Goal: Task Accomplishment & Management: Complete application form

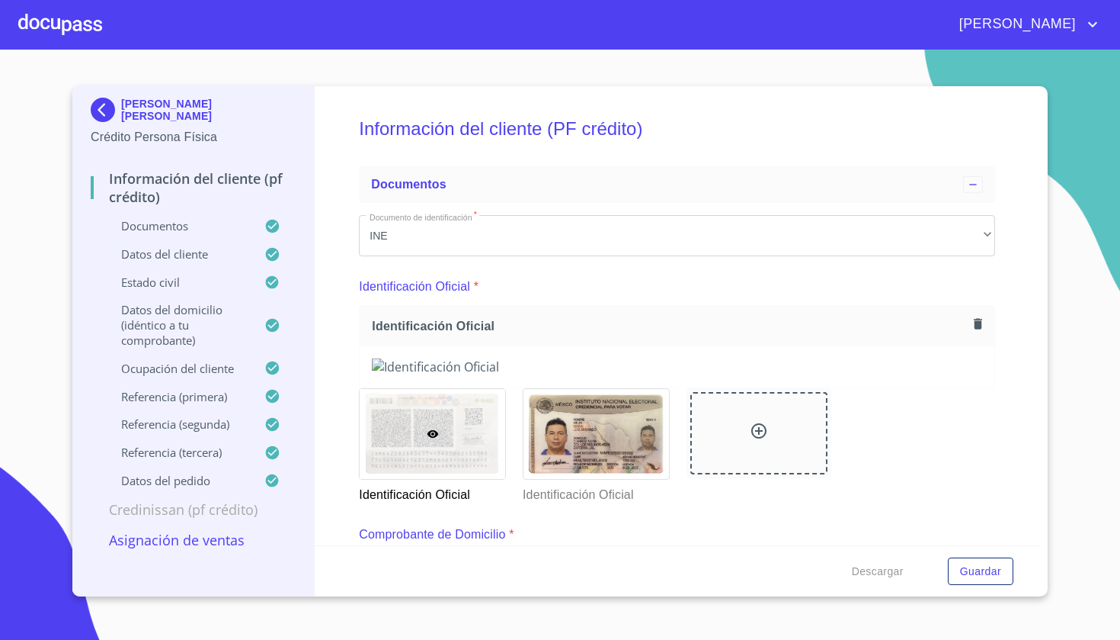
click at [83, 14] on div at bounding box center [60, 24] width 84 height 49
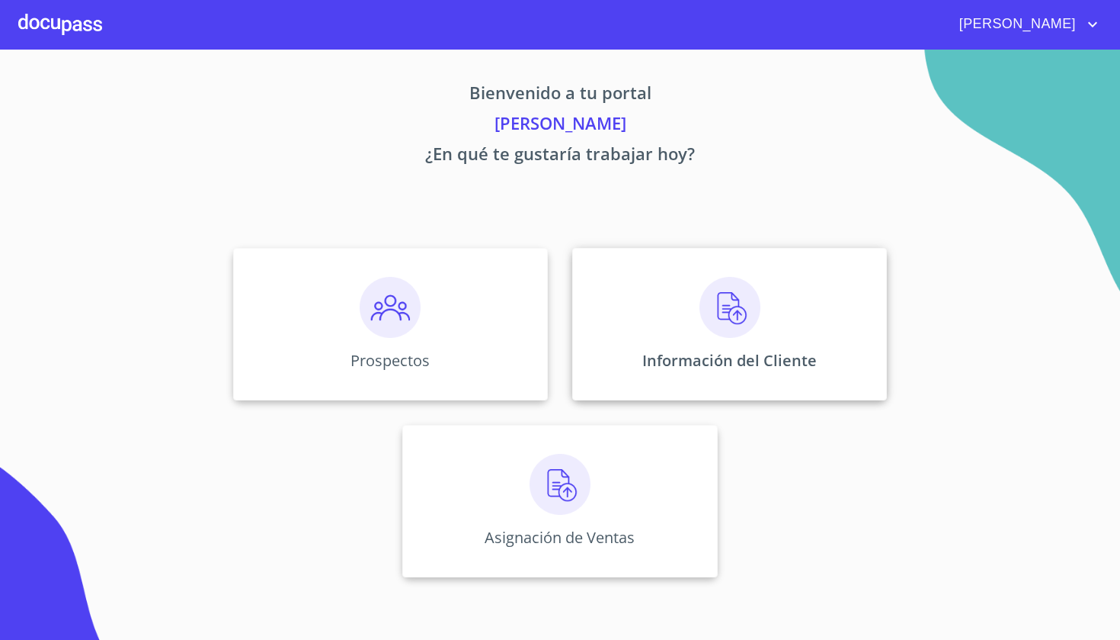
click at [760, 335] on div "Información del Cliente" at bounding box center [729, 324] width 315 height 152
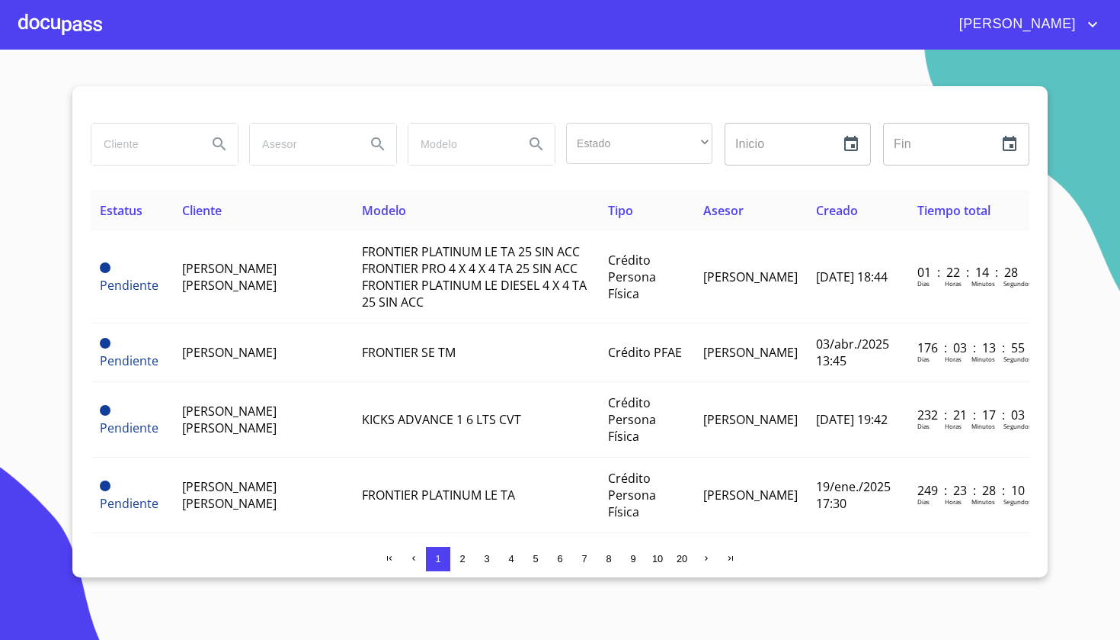
click at [175, 147] on input "search" at bounding box center [143, 143] width 104 height 41
type input "[PERSON_NAME]"
click at [230, 162] on button "Search" at bounding box center [219, 144] width 37 height 37
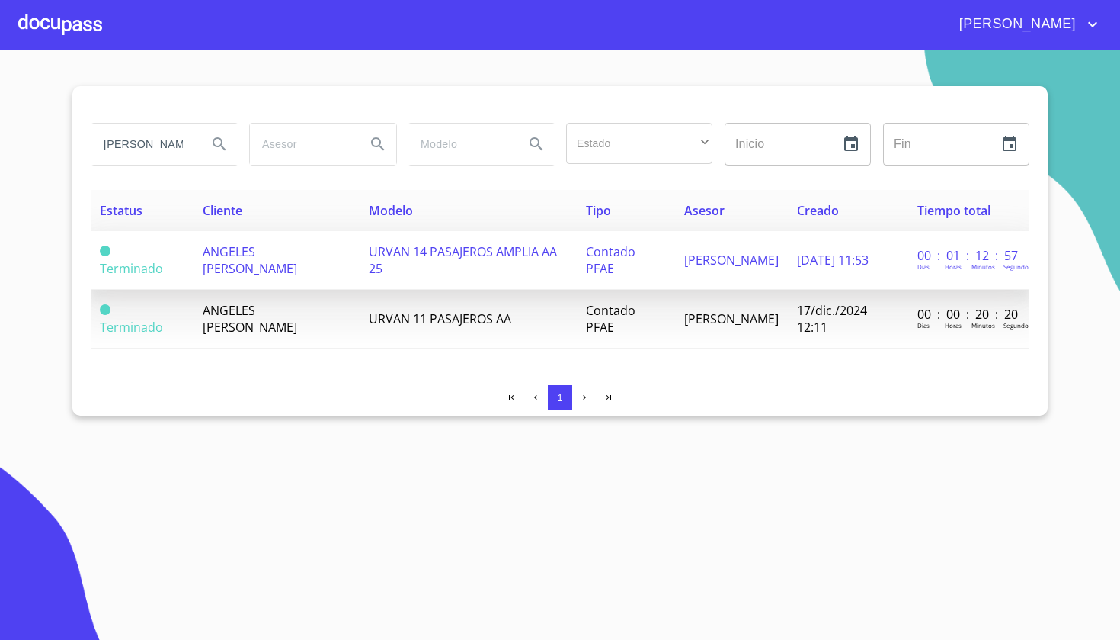
click at [545, 261] on span "URVAN 14 PASAJEROS AMPLIA AA 25" at bounding box center [463, 260] width 188 height 34
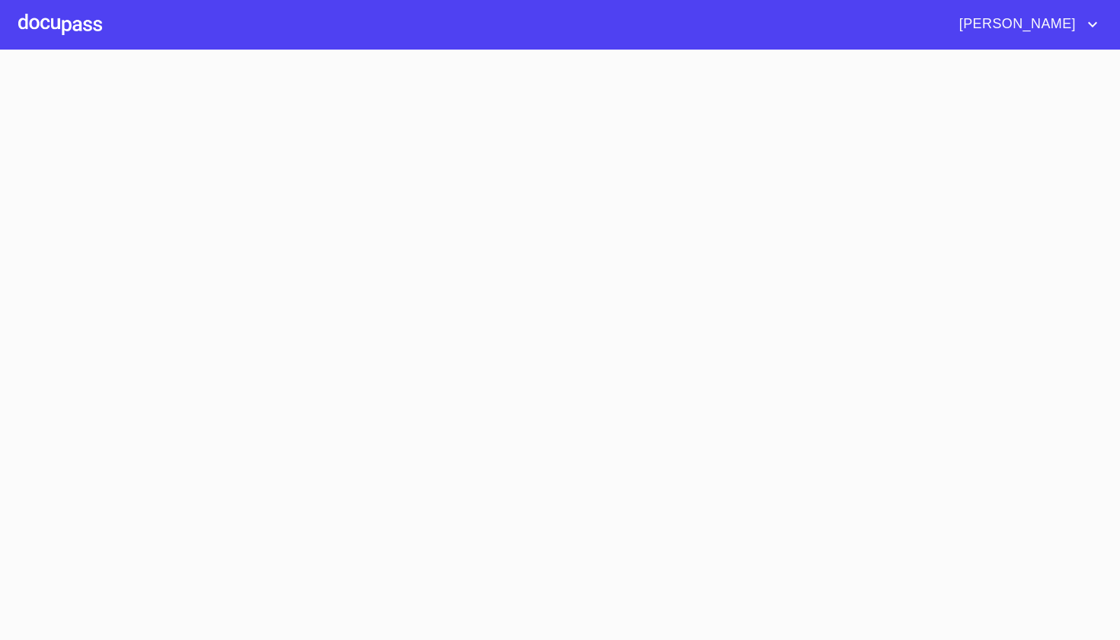
click at [545, 261] on section at bounding box center [560, 345] width 1120 height 590
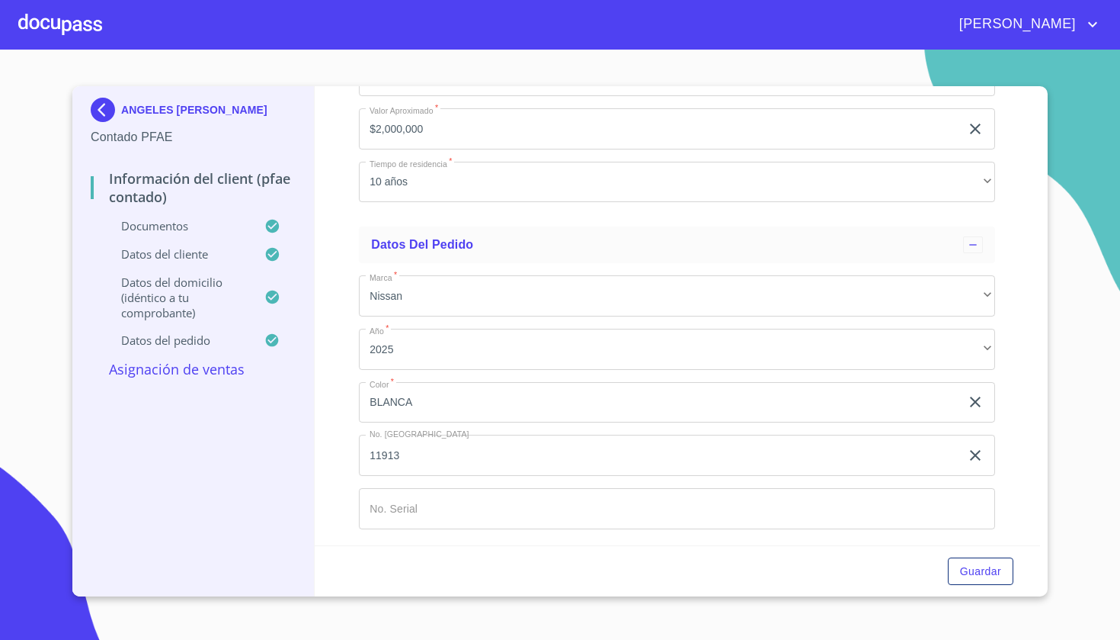
scroll to position [3754, 0]
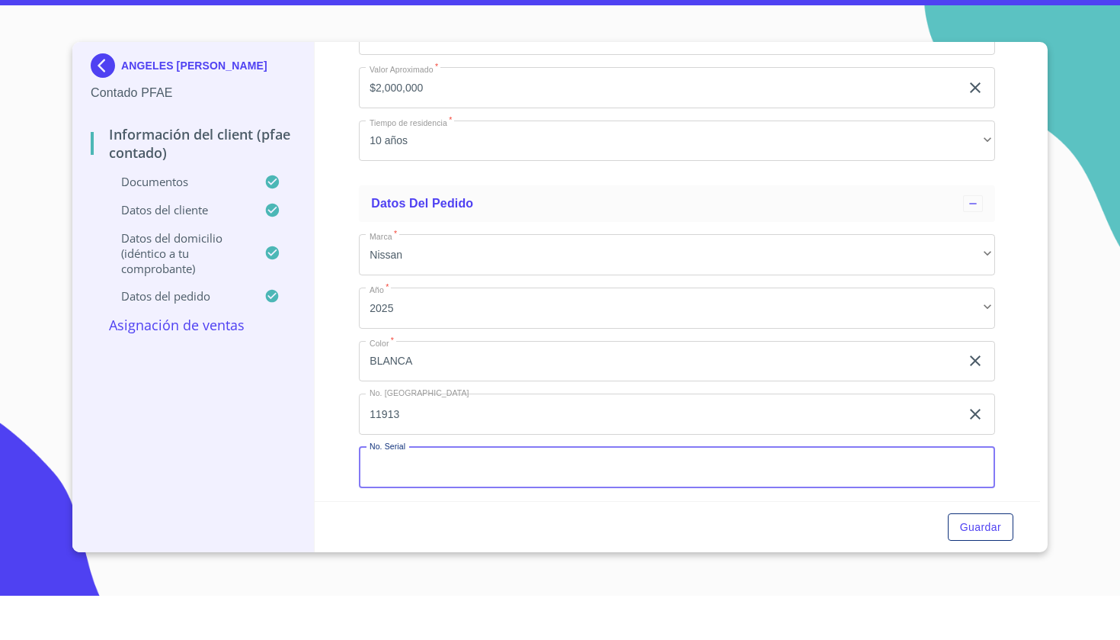
click at [505, 491] on input "Documento de identificación   *" at bounding box center [677, 511] width 636 height 41
type input "9122473"
click at [976, 549] on div "Guardar" at bounding box center [678, 571] width 726 height 52
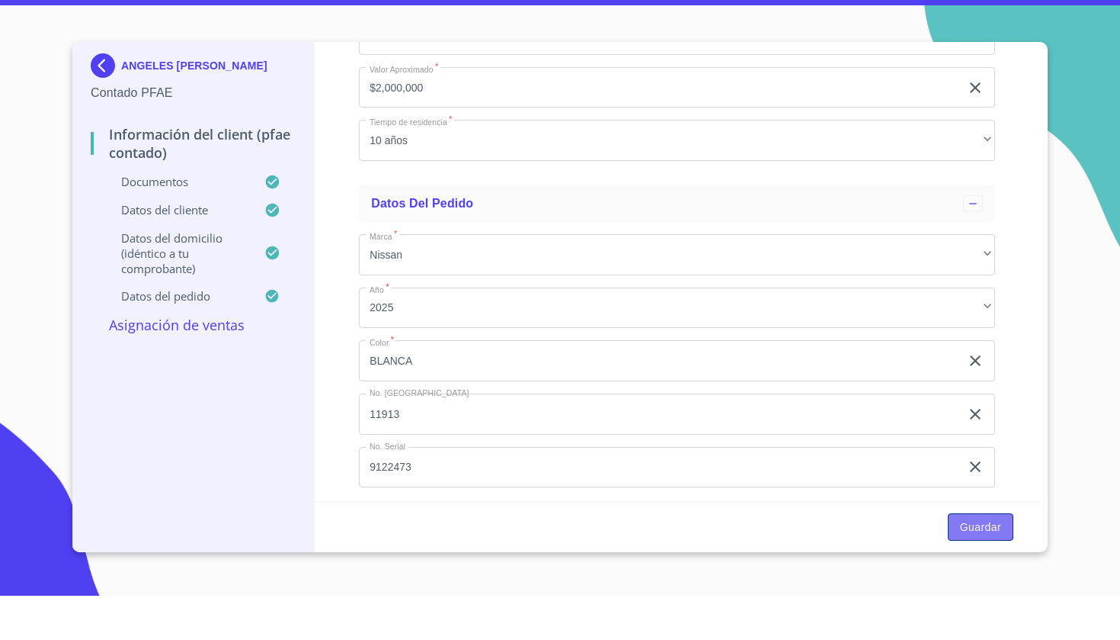
click at [977, 562] on span "Guardar" at bounding box center [980, 571] width 41 height 19
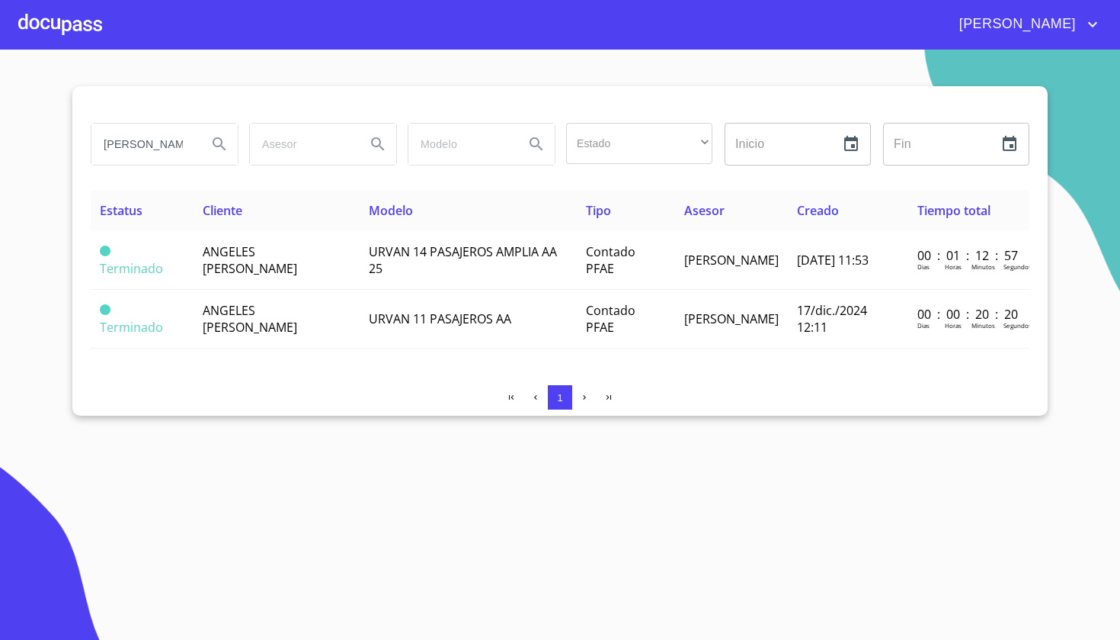
drag, startPoint x: 157, startPoint y: 117, endPoint x: 0, endPoint y: -79, distance: 251.1
click at [0, 0] on html "[PERSON_NAME] Estado ​ ​ Inicio ​ Fin ​ Estatus Cliente Modelo Tipo Asesor Crea…" at bounding box center [560, 320] width 1120 height 640
click at [11, 153] on section "[PERSON_NAME] Estado ​ ​ Inicio ​ Fin ​ Estatus Cliente Modelo Tipo Asesor Crea…" at bounding box center [560, 345] width 1120 height 590
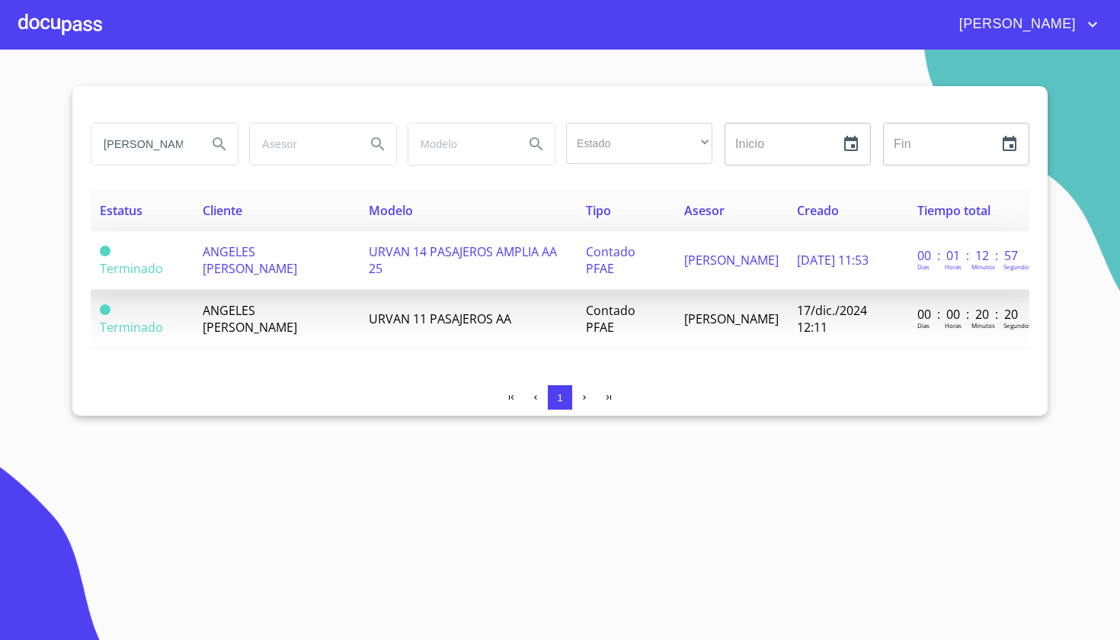
click at [550, 260] on span "URVAN 14 PASAJEROS AMPLIA AA 25" at bounding box center [463, 260] width 188 height 34
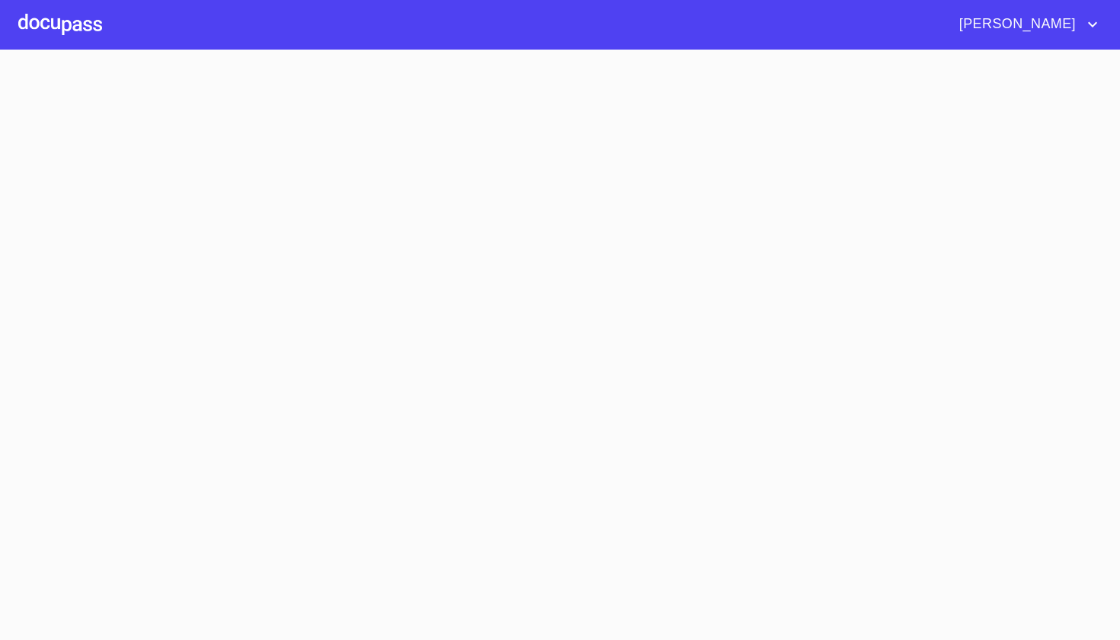
click at [550, 260] on section at bounding box center [560, 345] width 1120 height 590
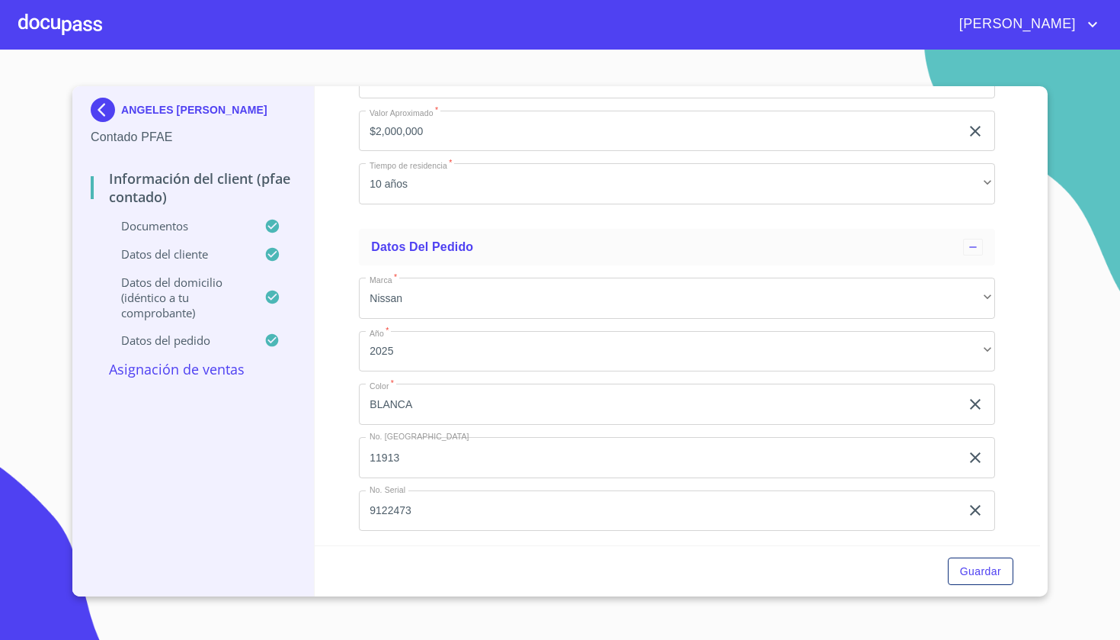
scroll to position [4169, 0]
